Goal: Find specific page/section: Find specific page/section

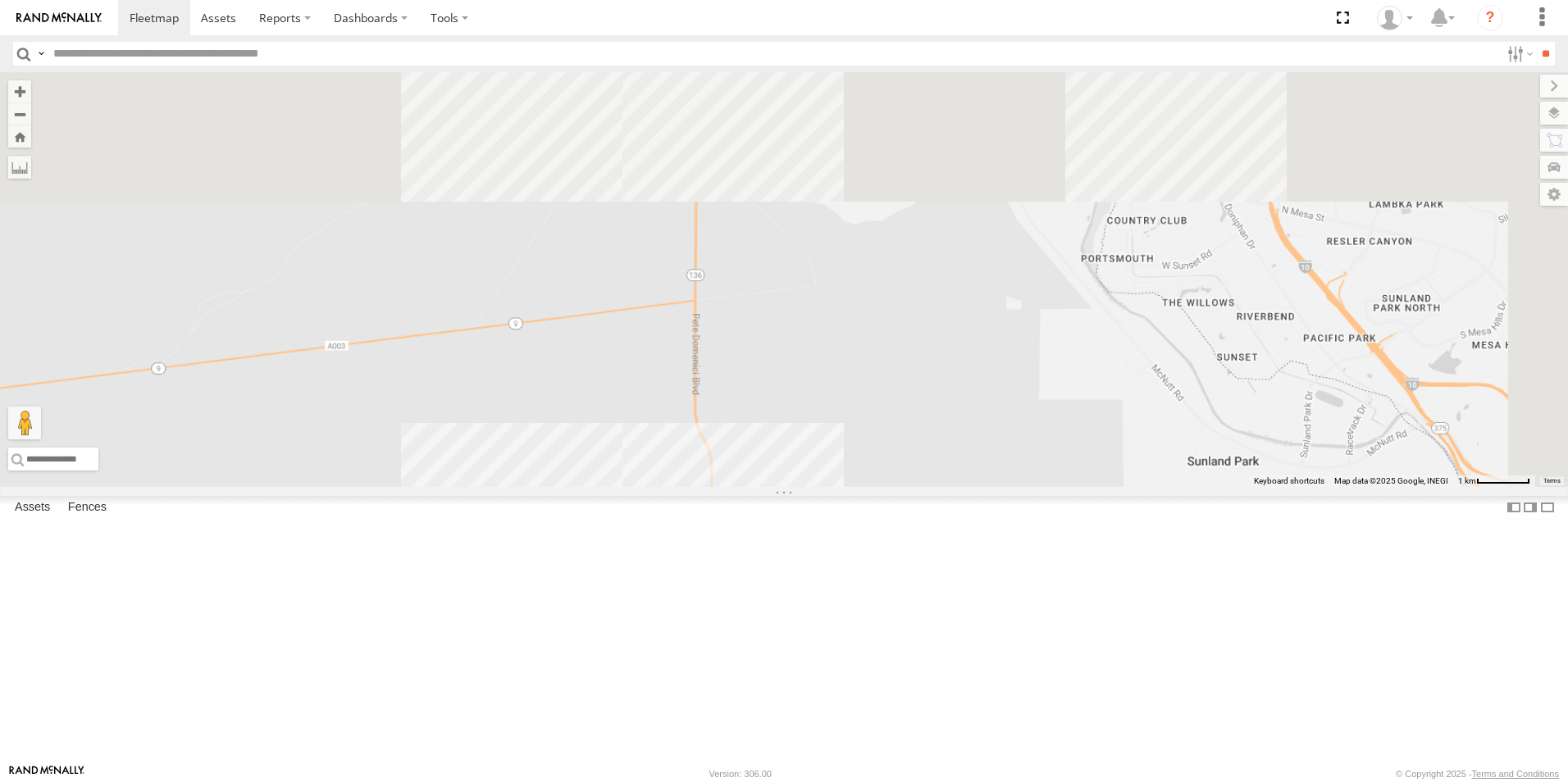
drag, startPoint x: 1034, startPoint y: 253, endPoint x: 1024, endPoint y: 706, distance: 453.1
click at [1017, 487] on div "896 5810 CAMARA 7937 7169" at bounding box center [784, 279] width 1568 height 415
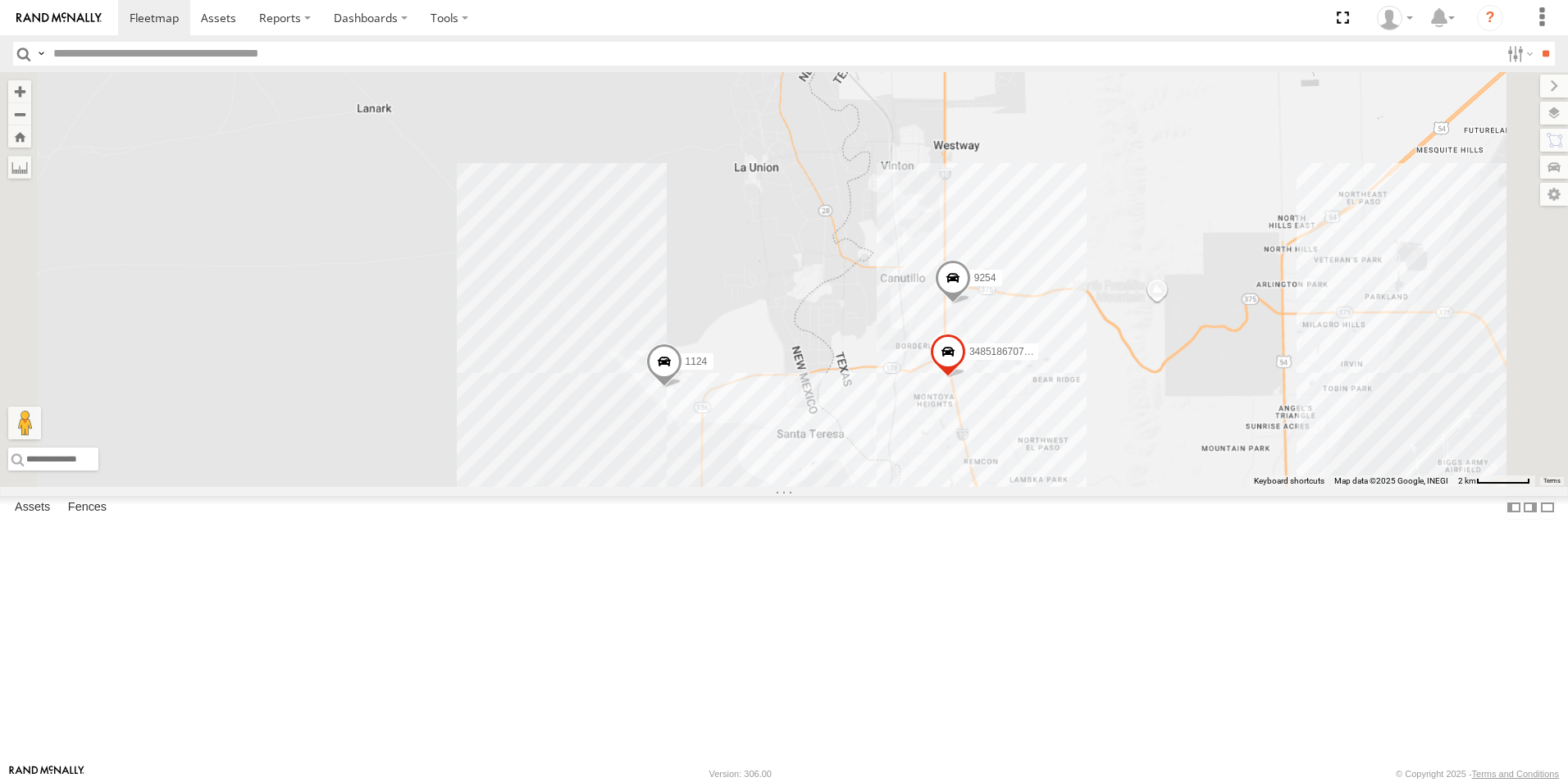
drag, startPoint x: 1048, startPoint y: 585, endPoint x: 935, endPoint y: 479, distance: 154.9
click at [938, 487] on div "896 5810 CAMARA 7937 7169 3485186707B8 1124 9254" at bounding box center [784, 279] width 1568 height 415
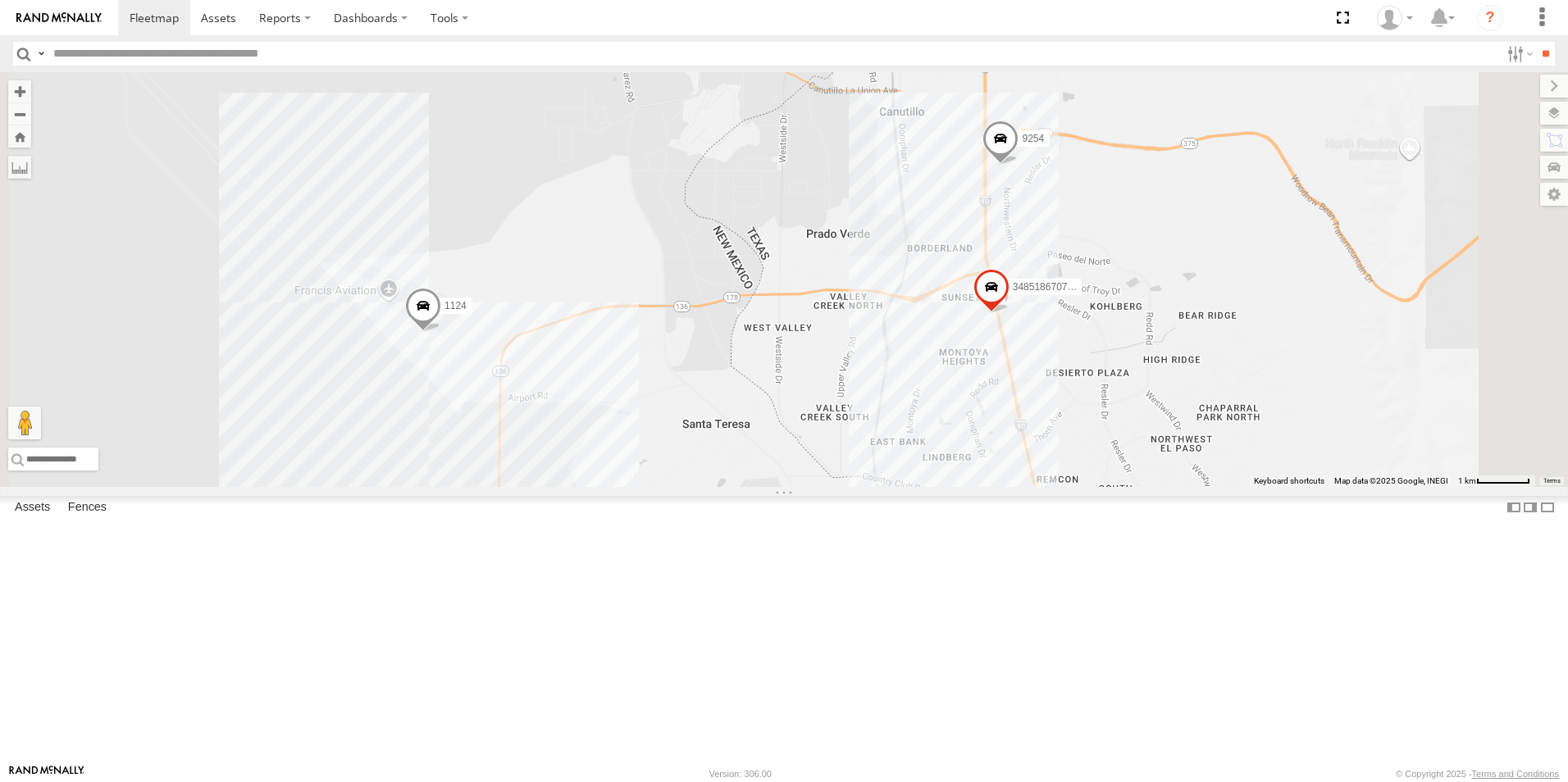
drag, startPoint x: 966, startPoint y: 412, endPoint x: 890, endPoint y: 438, distance: 80.3
click at [890, 438] on div "3485186707B8 1124 9254 0054" at bounding box center [784, 279] width 1568 height 415
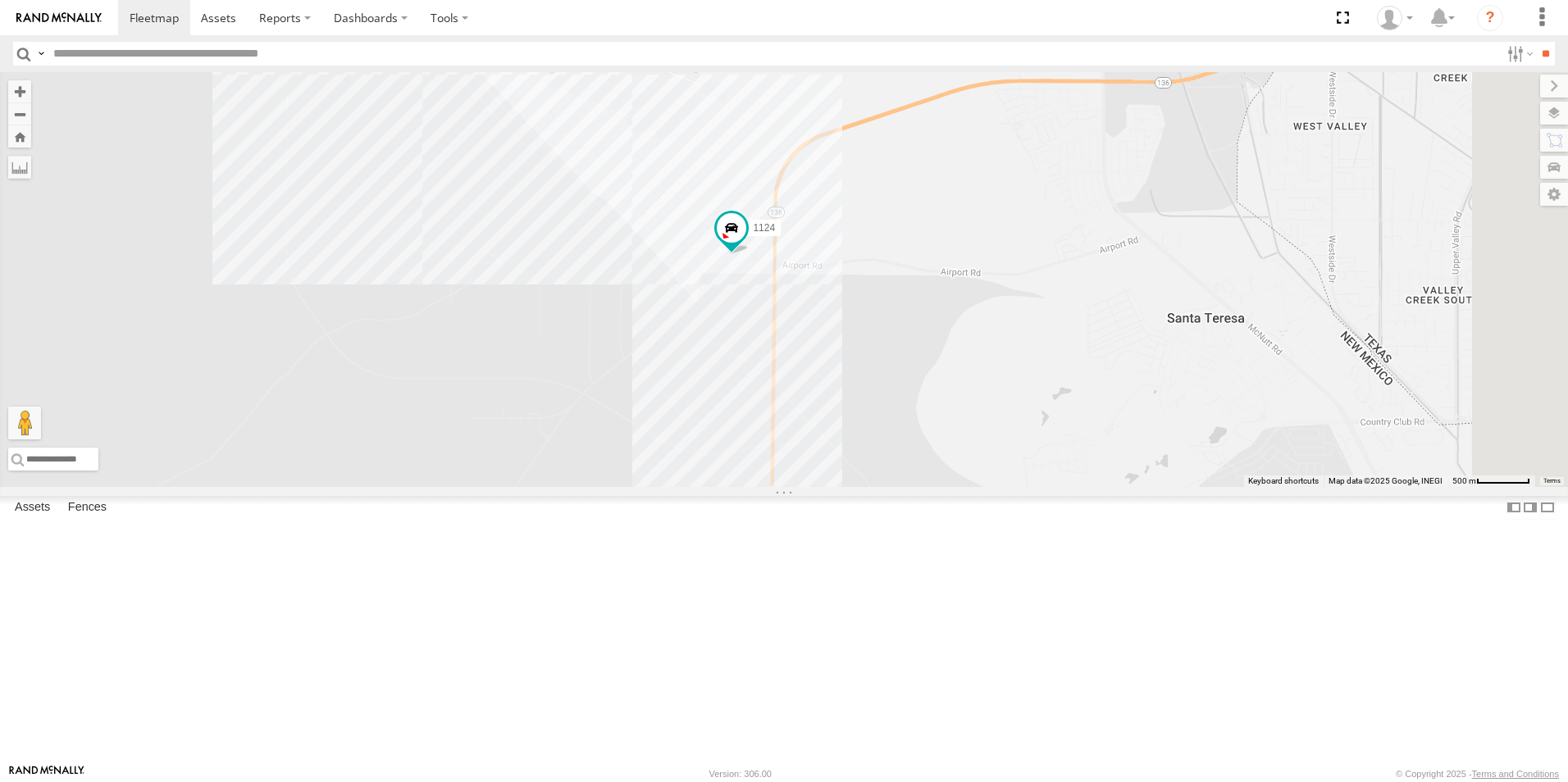
drag, startPoint x: 1051, startPoint y: 510, endPoint x: 1036, endPoint y: 404, distance: 107.1
click at [1037, 405] on div "1124 3485186707B8 4093 9254 8689" at bounding box center [784, 279] width 1568 height 415
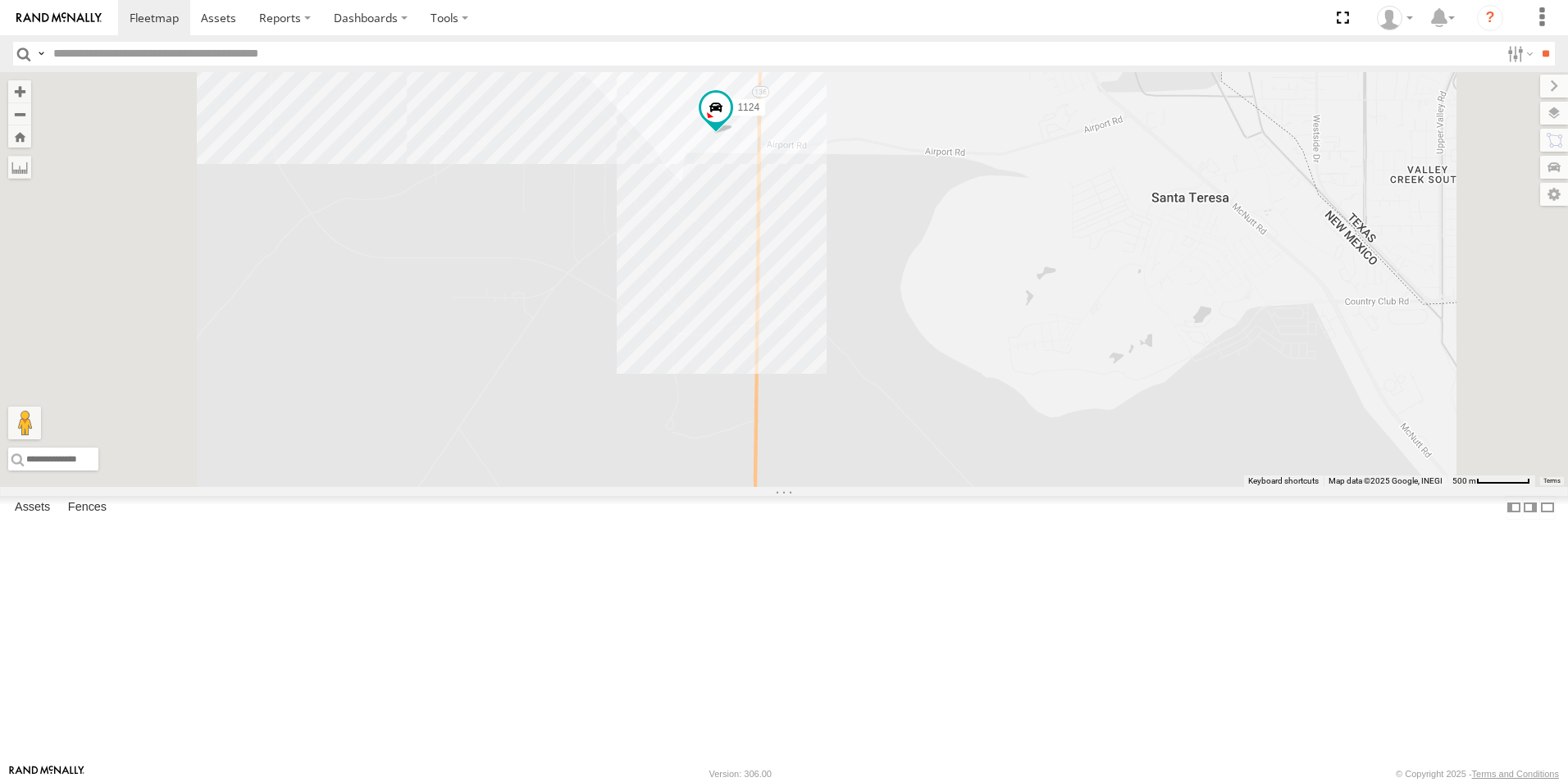
drag, startPoint x: 1012, startPoint y: 338, endPoint x: 834, endPoint y: 56, distance: 333.5
click at [1014, 350] on div "1124 3485186707B8 [CREDIT_CARD_NUMBER]" at bounding box center [784, 279] width 1568 height 415
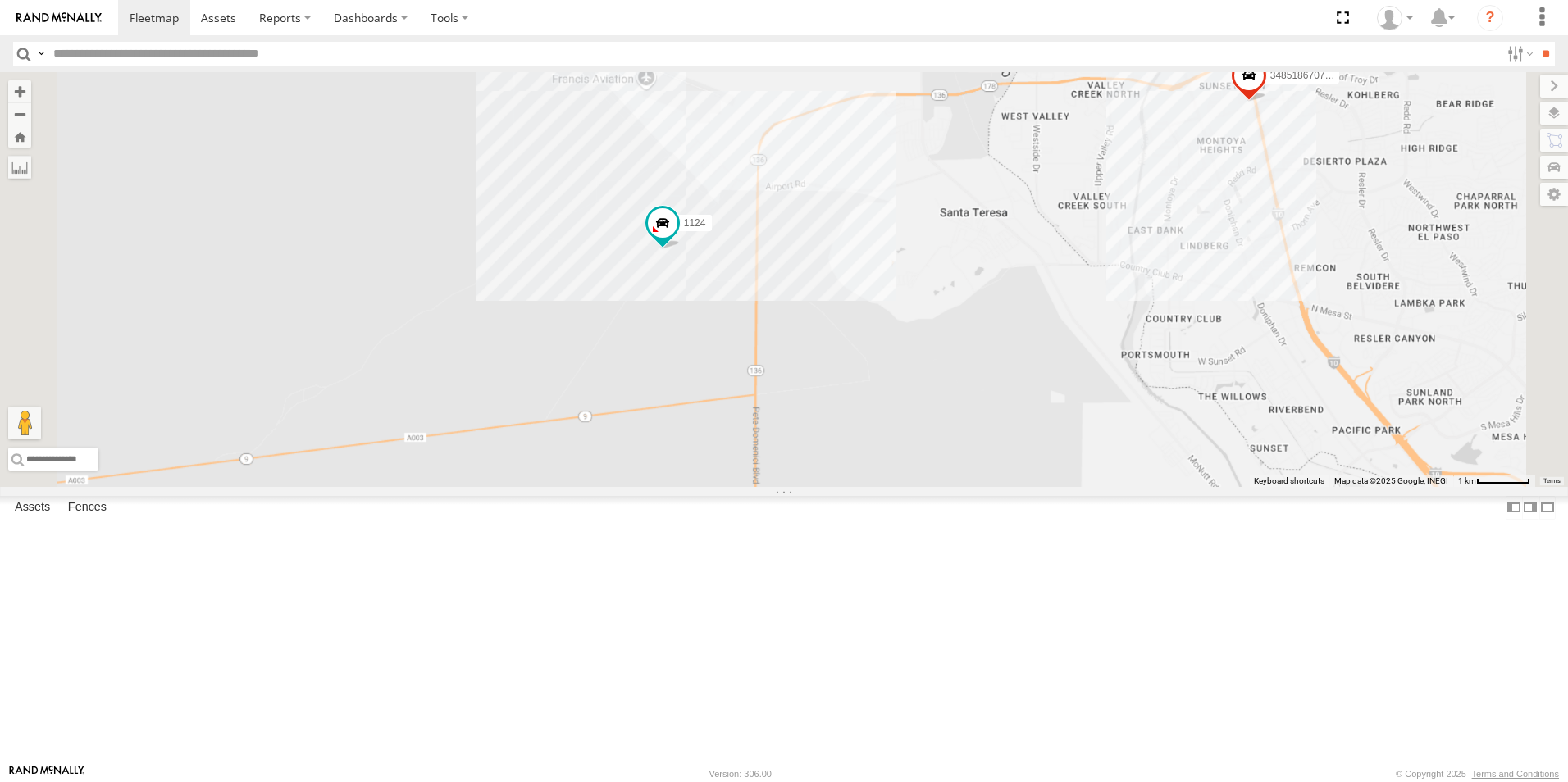
drag, startPoint x: 960, startPoint y: 345, endPoint x: 983, endPoint y: 356, distance: 25.5
click at [983, 355] on div "1124 3485186707B8 4093 9254 8689 0054 11" at bounding box center [784, 279] width 1568 height 415
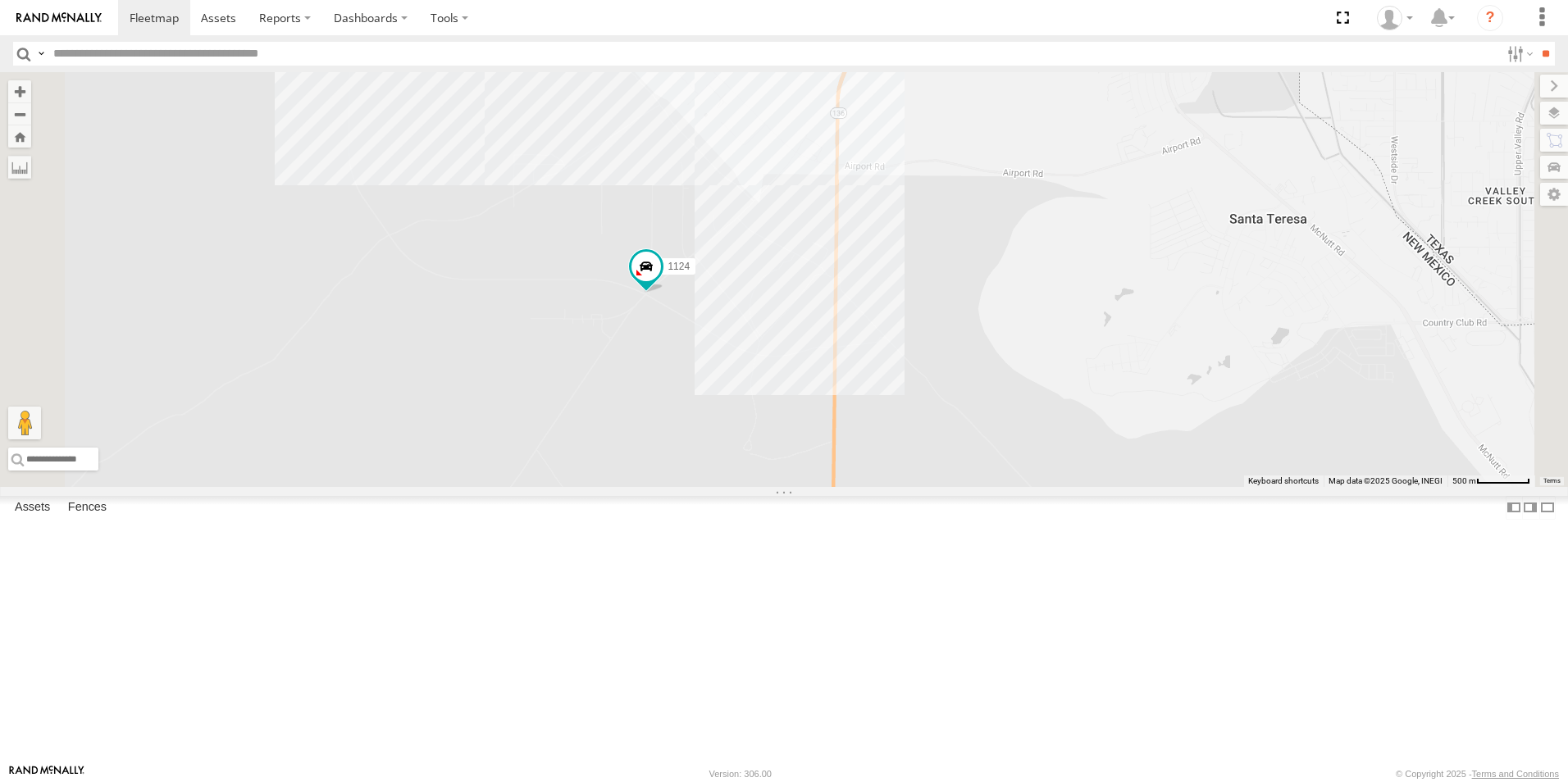
drag, startPoint x: 913, startPoint y: 450, endPoint x: 1042, endPoint y: 385, distance: 144.5
click at [1042, 385] on div "1124 3485186707B8 [CREDIT_CARD_NUMBER]" at bounding box center [784, 279] width 1568 height 415
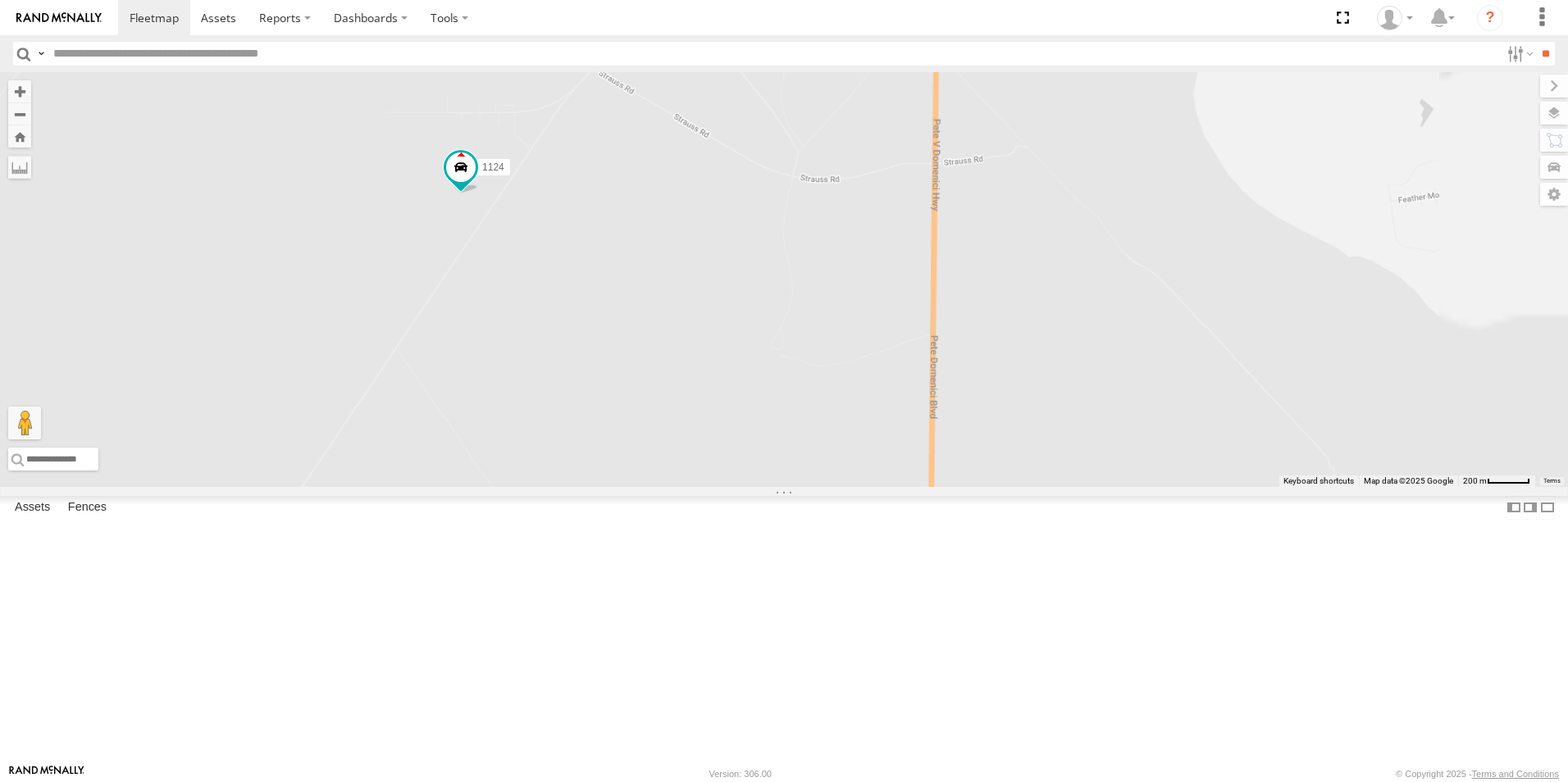
drag, startPoint x: 771, startPoint y: 260, endPoint x: 748, endPoint y: 335, distance: 78.4
click at [794, 324] on div "1124 4093 8689 0054" at bounding box center [784, 279] width 1568 height 415
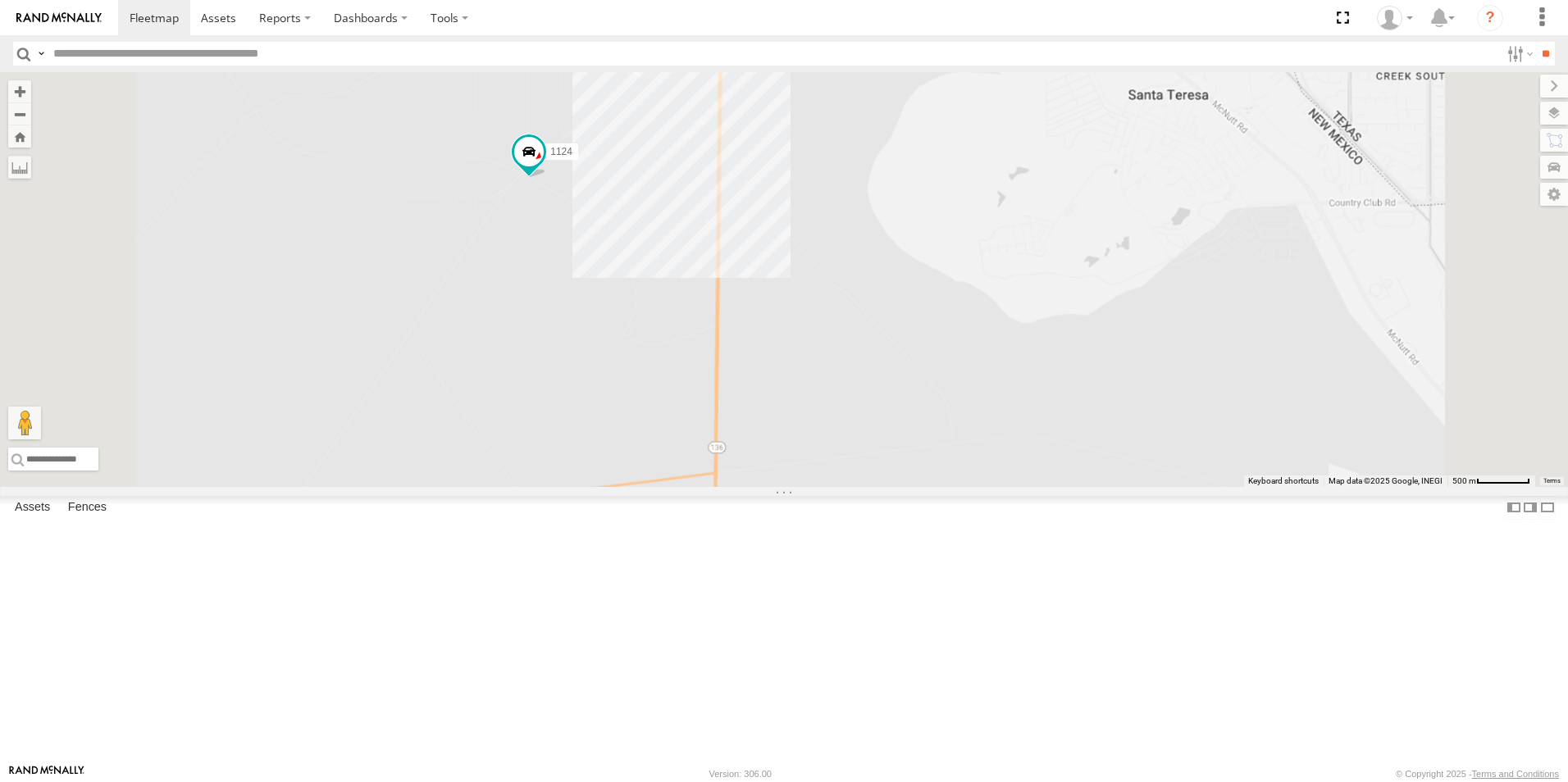
drag, startPoint x: 763, startPoint y: 293, endPoint x: 626, endPoint y: 205, distance: 162.8
click at [735, 439] on div "1124 4093 8689 0054" at bounding box center [784, 279] width 1568 height 415
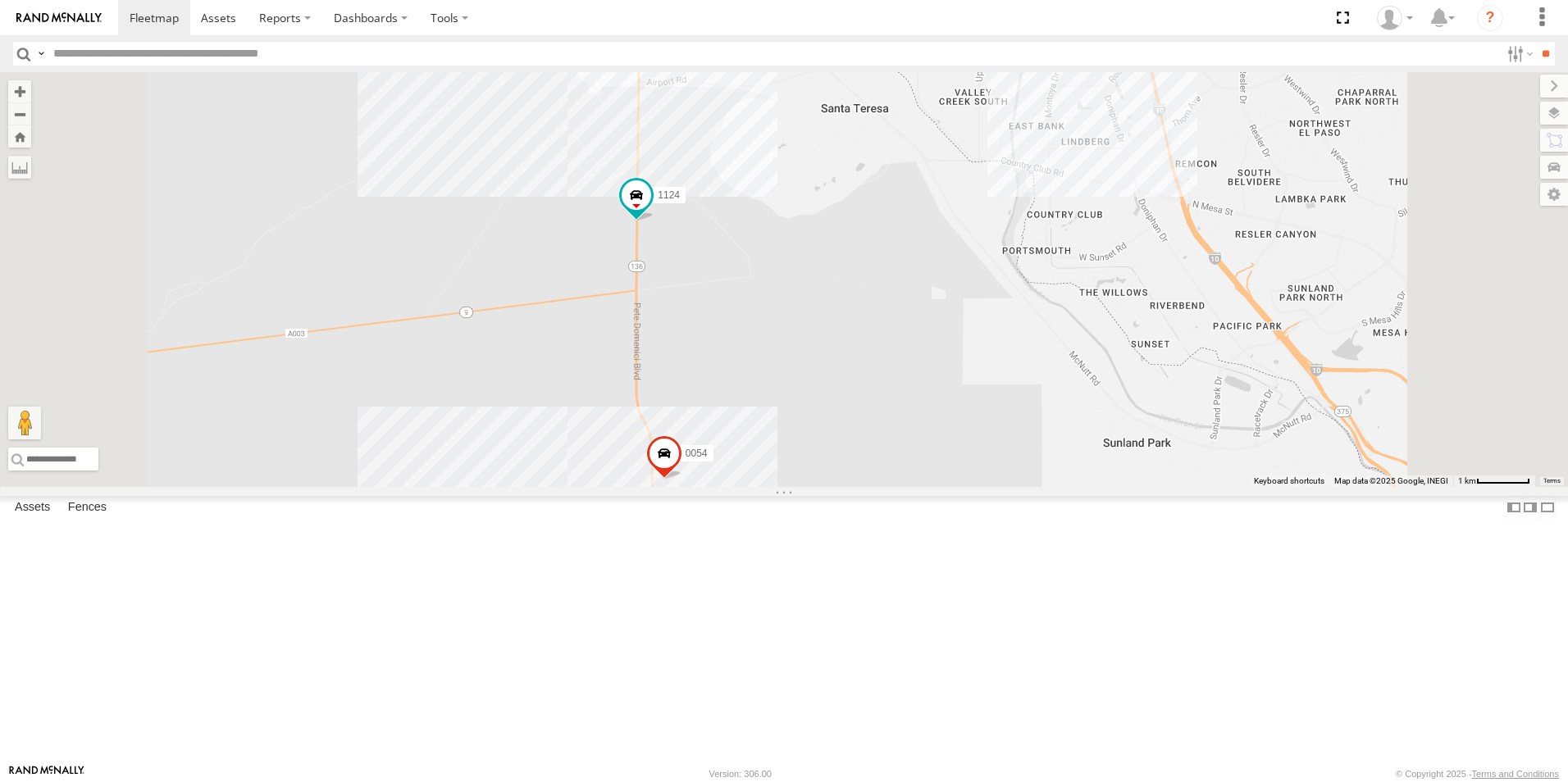
click at [838, 367] on div "1124 12 2 0054" at bounding box center [784, 279] width 1568 height 415
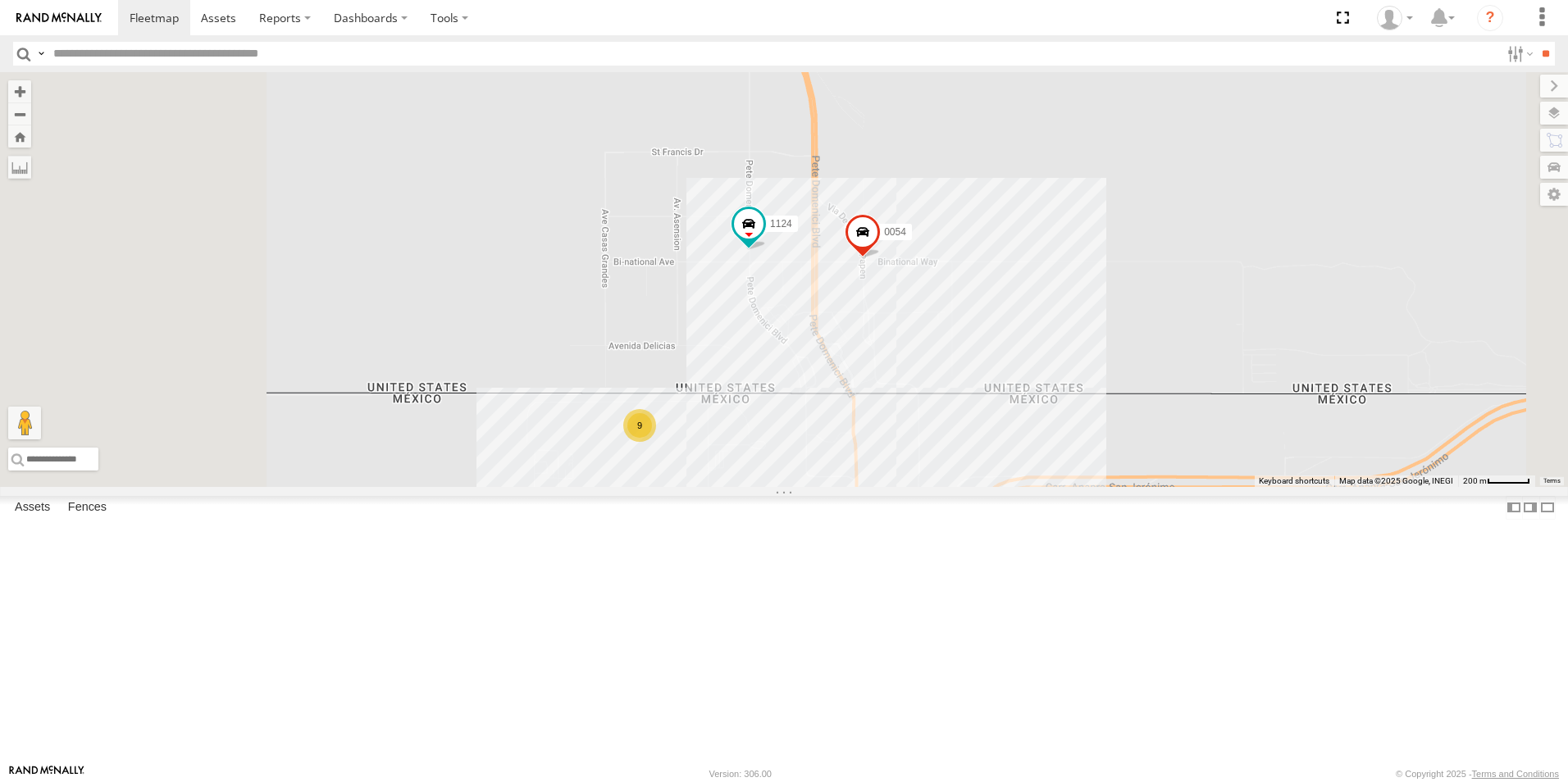
drag, startPoint x: 1011, startPoint y: 461, endPoint x: 1046, endPoint y: 370, distance: 97.5
click at [1041, 387] on div "1124 0054 9" at bounding box center [784, 279] width 1568 height 415
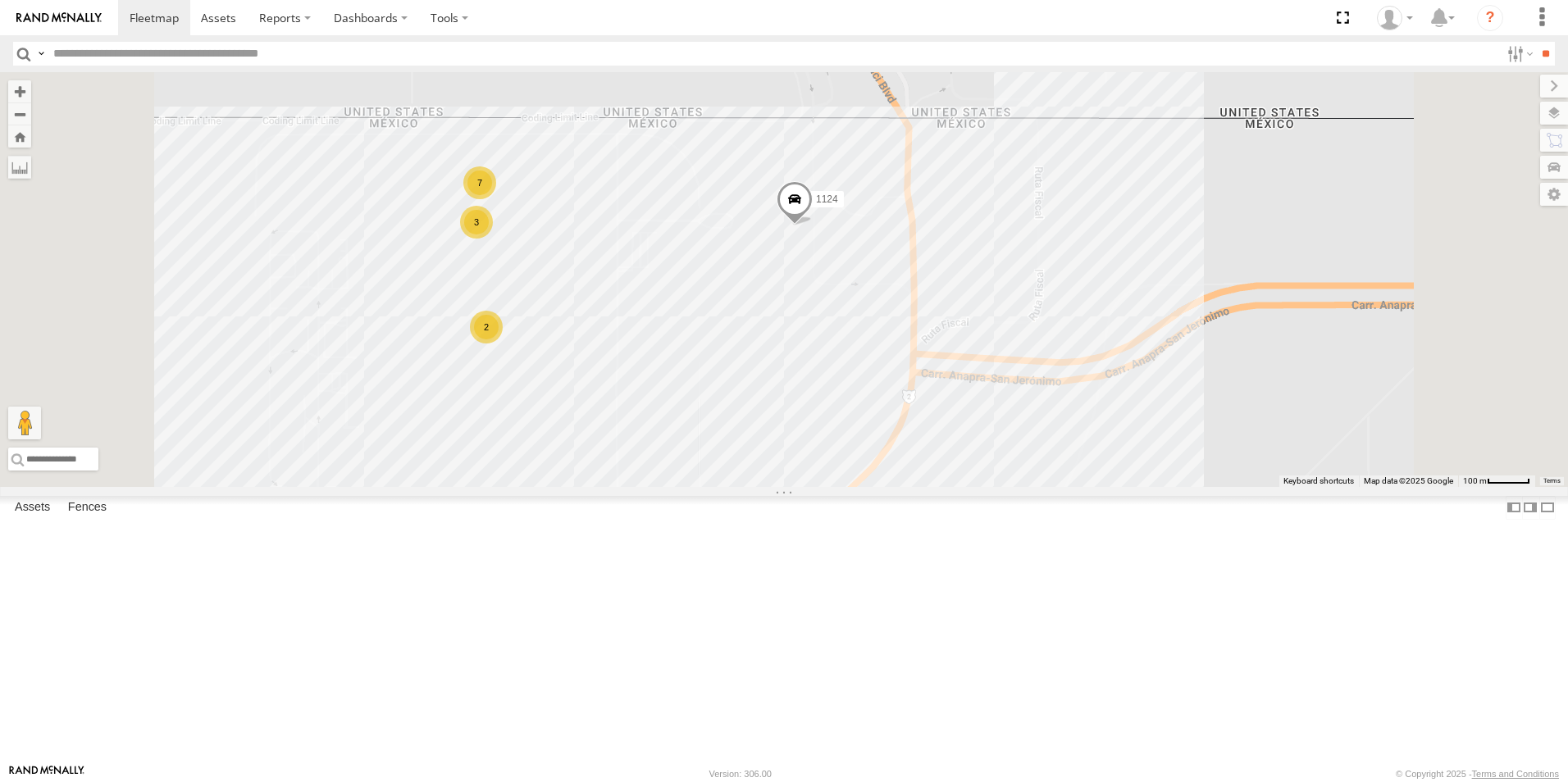
drag, startPoint x: 944, startPoint y: 429, endPoint x: 978, endPoint y: 222, distance: 209.8
click at [978, 222] on div "4093 8689 0054 1124 7 3 2" at bounding box center [784, 279] width 1568 height 415
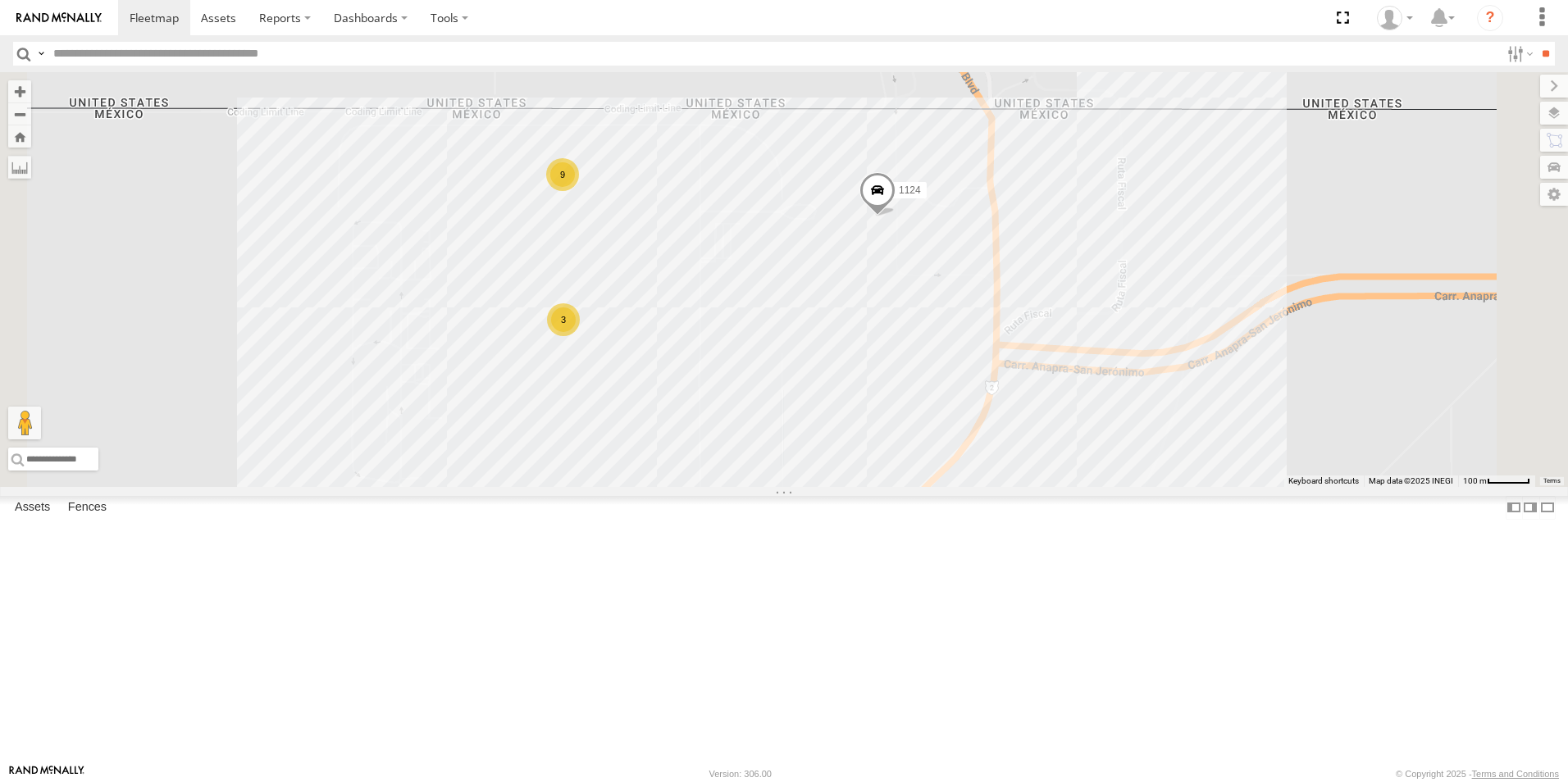
drag, startPoint x: 847, startPoint y: 369, endPoint x: 817, endPoint y: 436, distance: 73.4
click at [817, 436] on div "4093 8689 1124 0054 9 3" at bounding box center [784, 279] width 1568 height 415
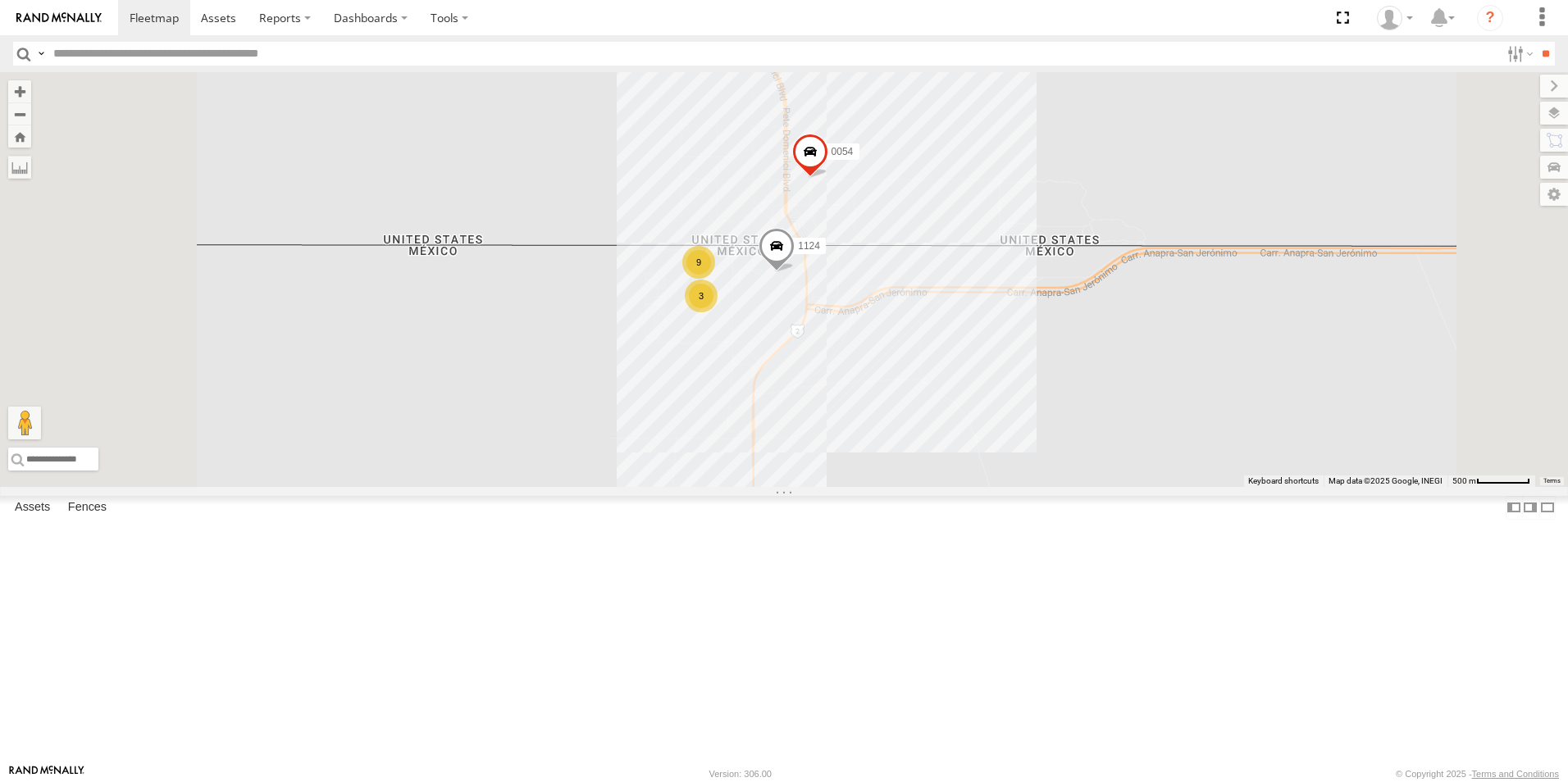
scroll to position [246, 0]
click at [0, 0] on div "1124" at bounding box center [0, 0] width 0 height 0
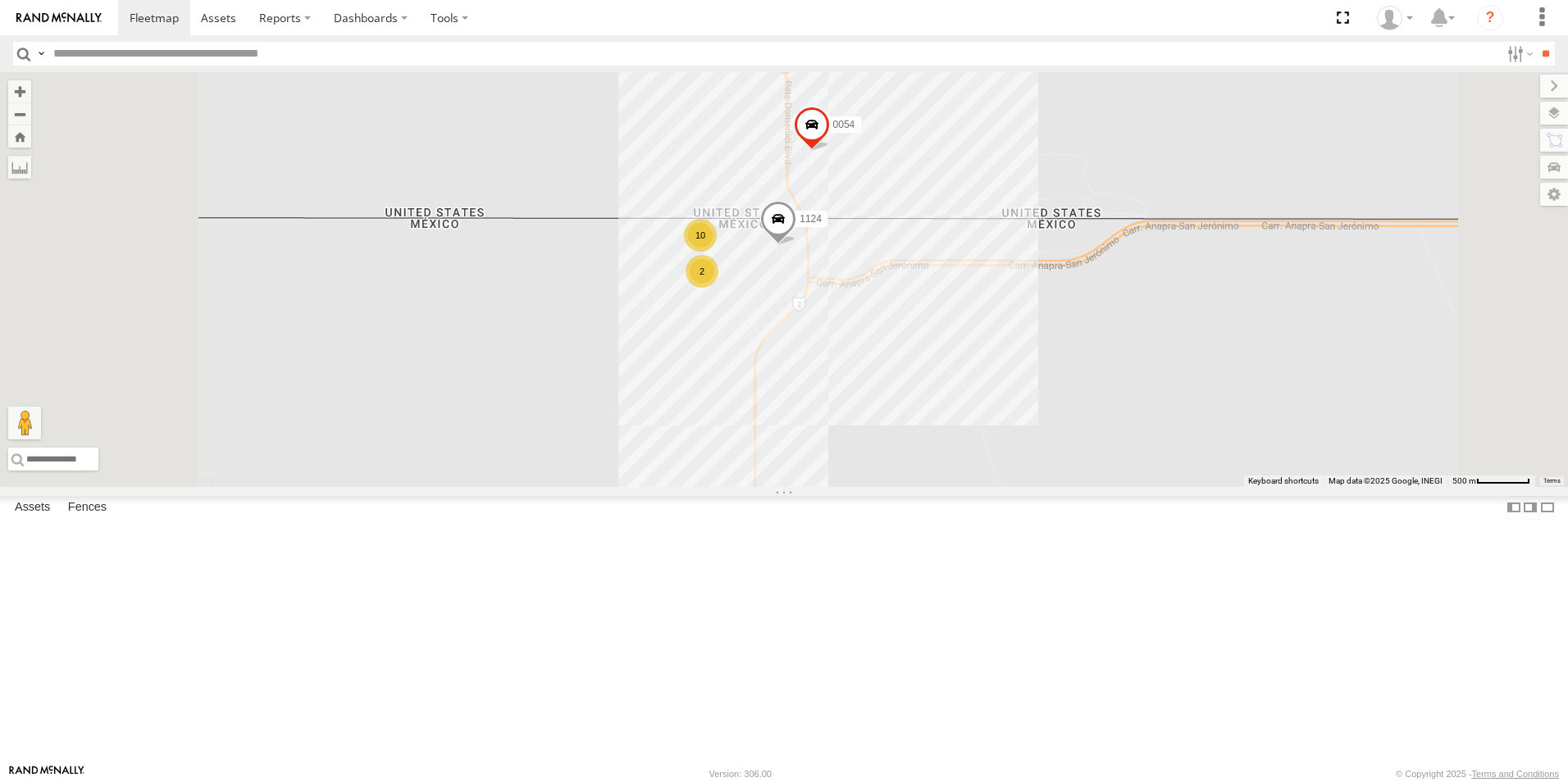
scroll to position [328, 0]
click at [0, 0] on div "1124" at bounding box center [0, 0] width 0 height 0
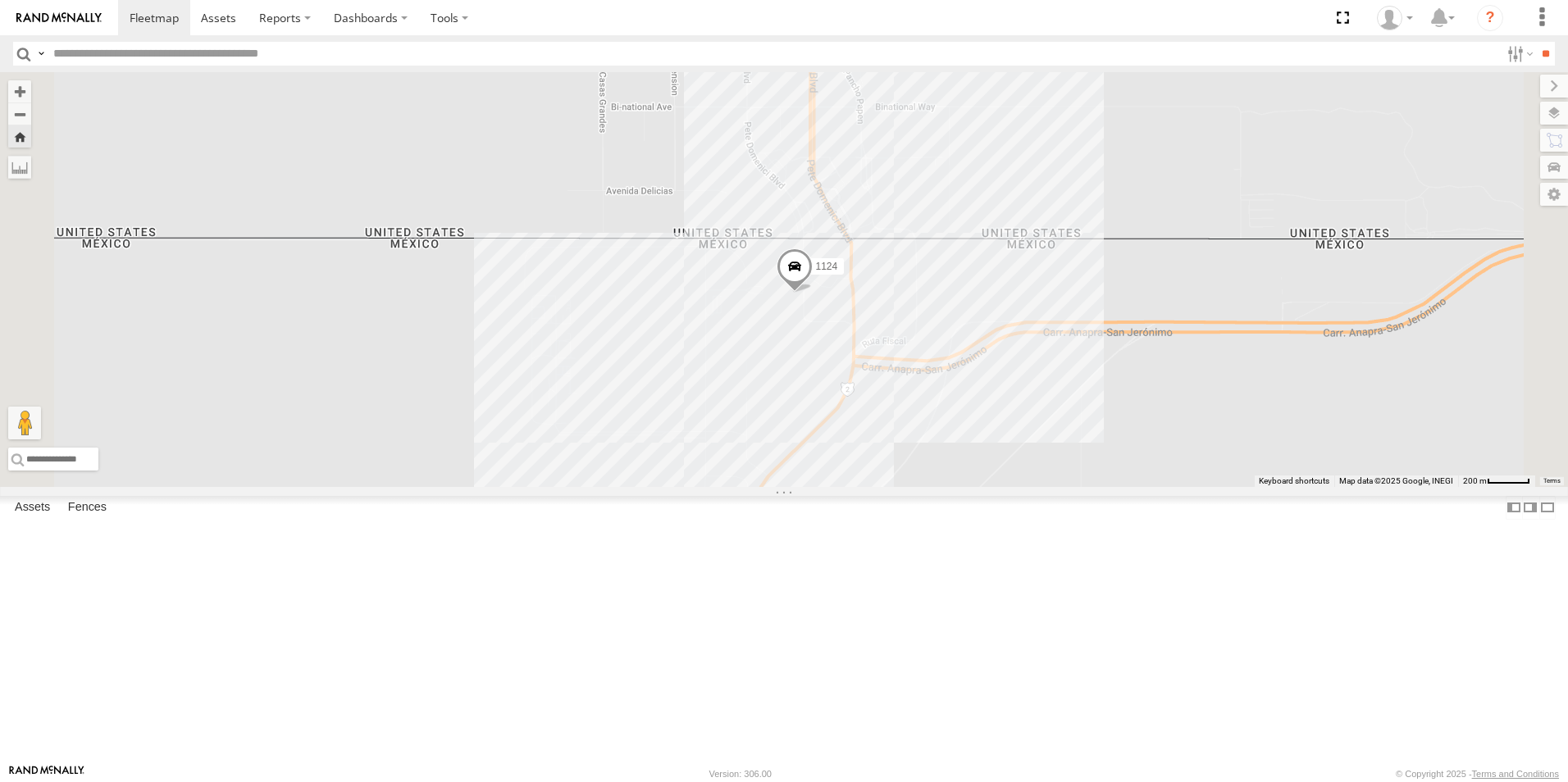
drag, startPoint x: 1045, startPoint y: 450, endPoint x: 994, endPoint y: 487, distance: 63.0
click at [994, 487] on div "1124" at bounding box center [784, 279] width 1568 height 415
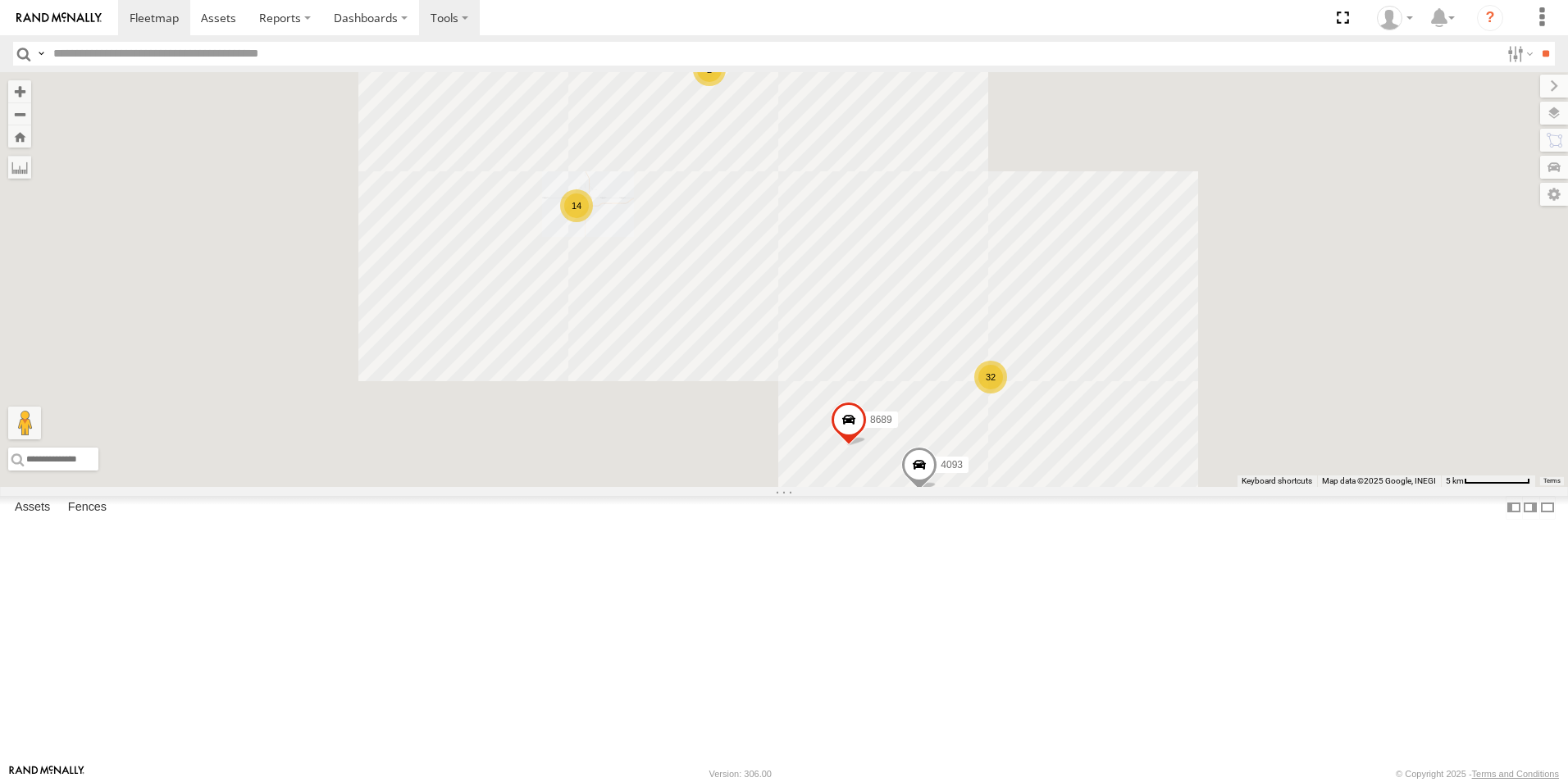
scroll to position [0, 0]
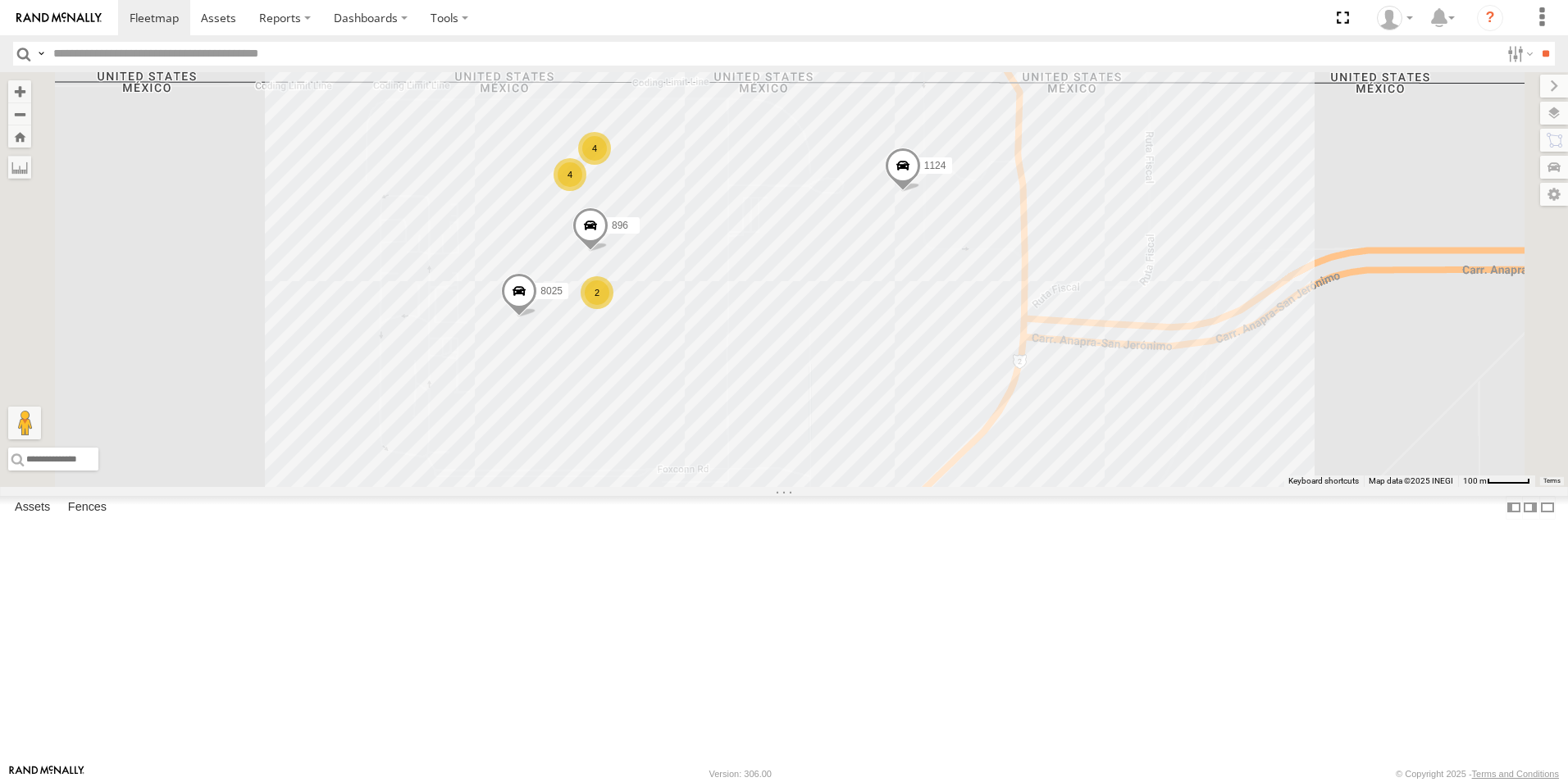
drag, startPoint x: 914, startPoint y: 352, endPoint x: 921, endPoint y: 381, distance: 29.8
click at [921, 381] on div "4093 8689 8025 1124 0054 896 4 2 4" at bounding box center [784, 279] width 1568 height 415
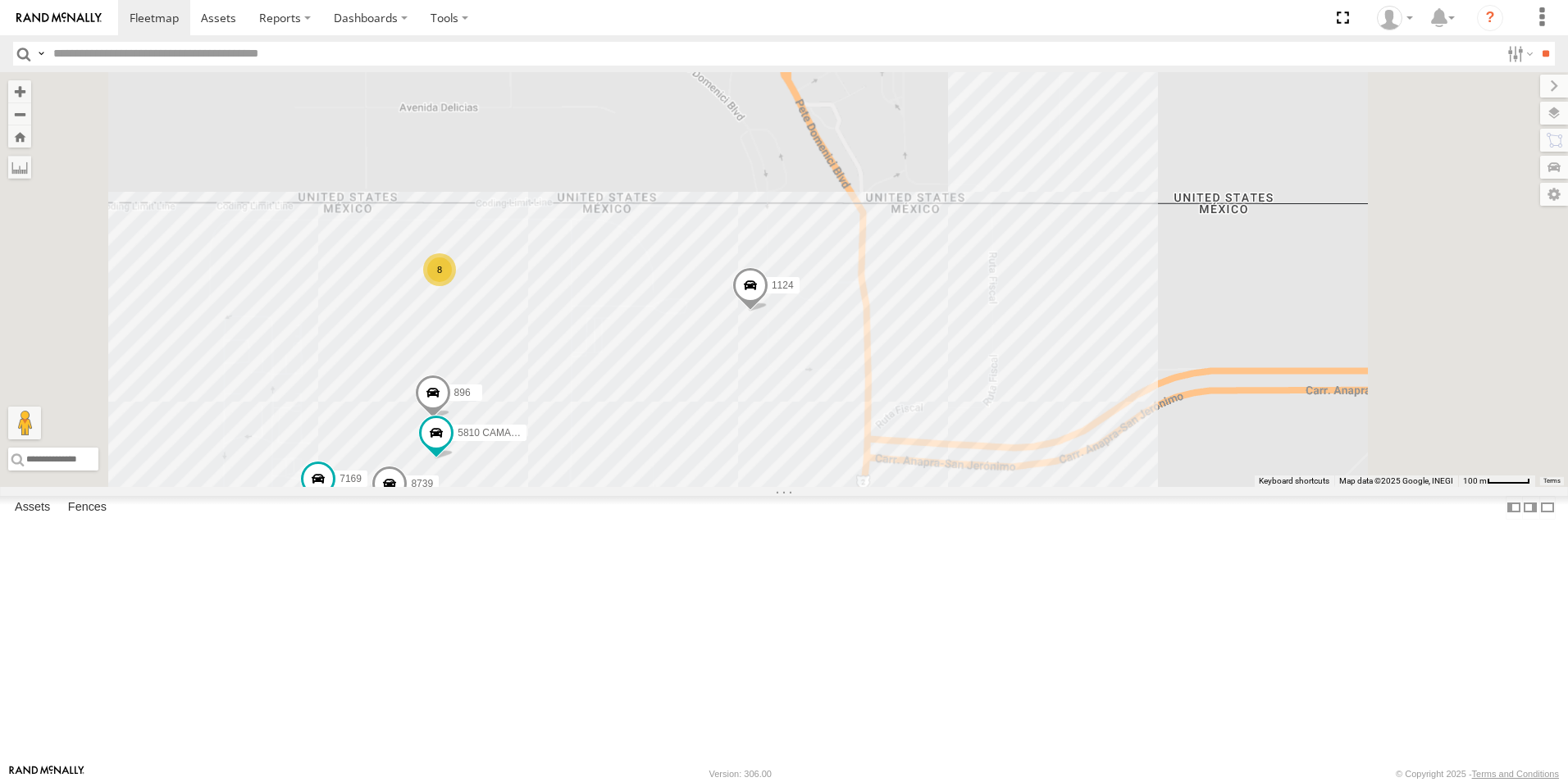
drag, startPoint x: 1092, startPoint y: 506, endPoint x: 1154, endPoint y: 357, distance: 161.4
click at [1153, 359] on div "1124 8 896 5810 CAMARA 8739 7169" at bounding box center [784, 279] width 1568 height 415
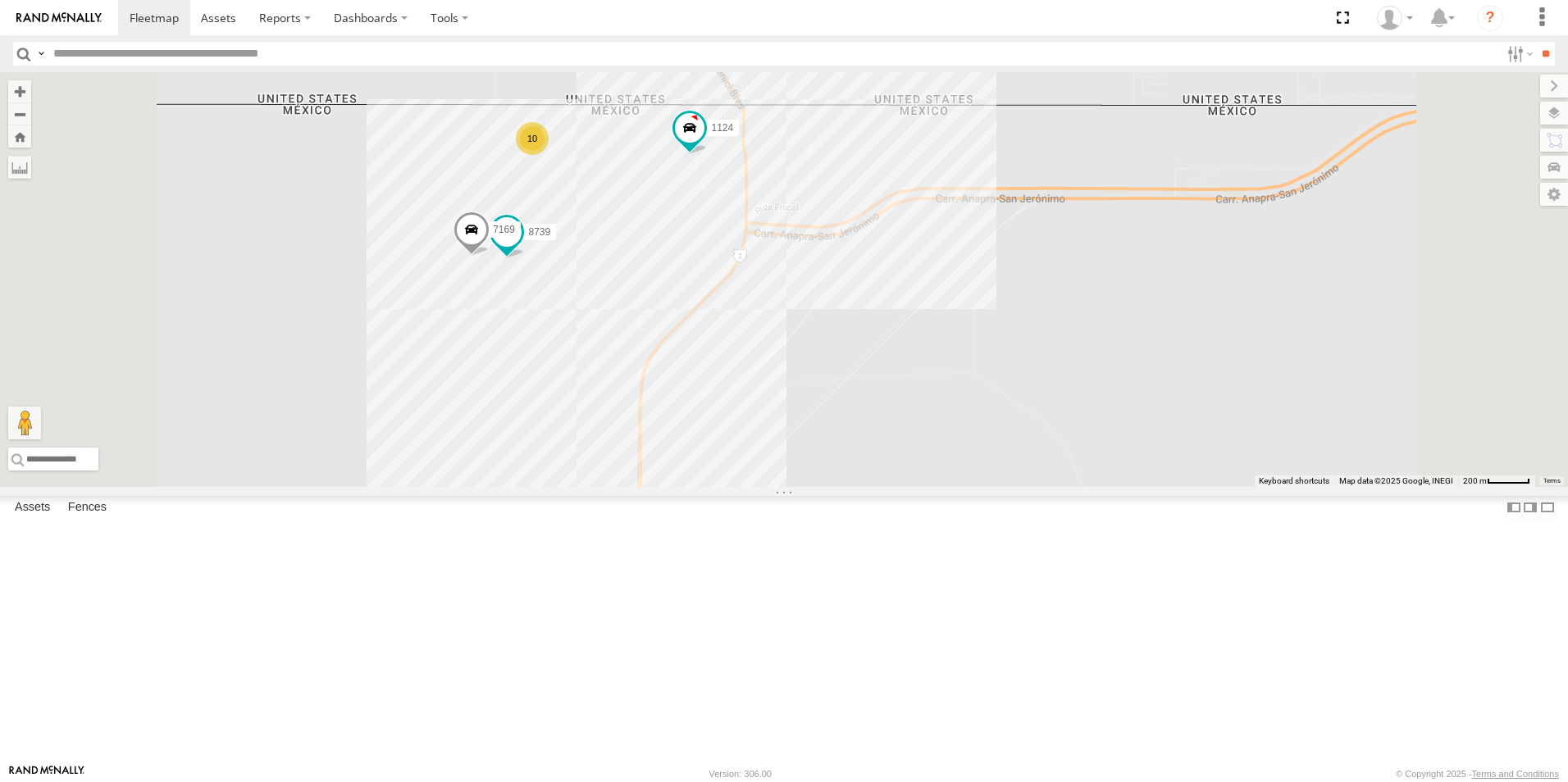
drag, startPoint x: 771, startPoint y: 288, endPoint x: 786, endPoint y: 304, distance: 21.9
click at [786, 313] on div "1124 4093 8739 8689 0054 8721 7169 865 726 10" at bounding box center [784, 279] width 1568 height 415
